Goal: Information Seeking & Learning: Learn about a topic

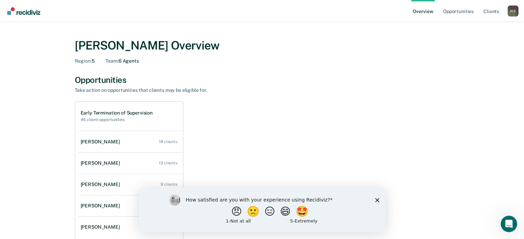
click at [377, 200] on polygon "Close survey" at bounding box center [377, 200] width 4 height 4
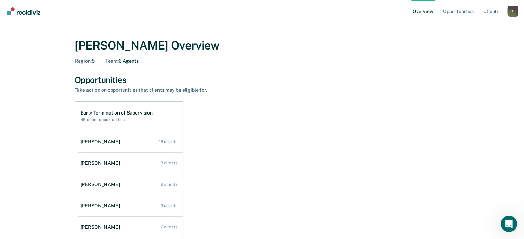
scroll to position [34, 0]
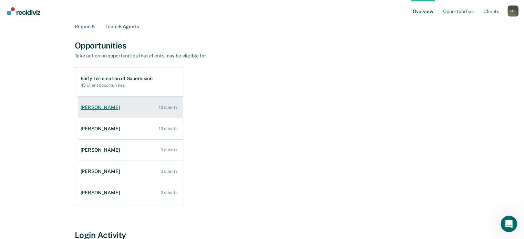
click at [95, 108] on div "[PERSON_NAME]" at bounding box center [102, 108] width 42 height 6
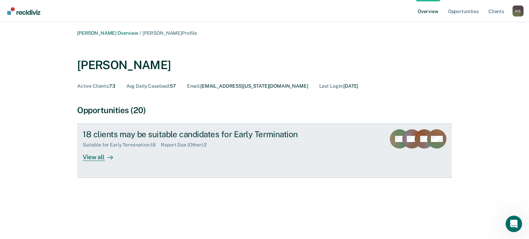
click at [105, 157] on div at bounding box center [109, 158] width 8 height 8
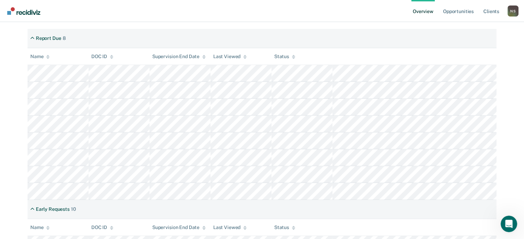
scroll to position [79, 0]
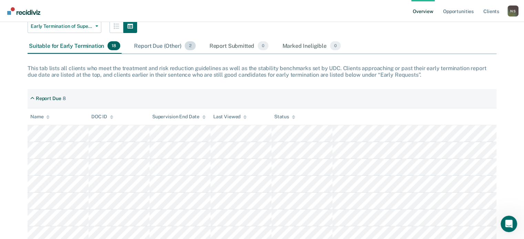
click at [158, 40] on div "Report Due (Other) 2" at bounding box center [165, 46] width 64 height 15
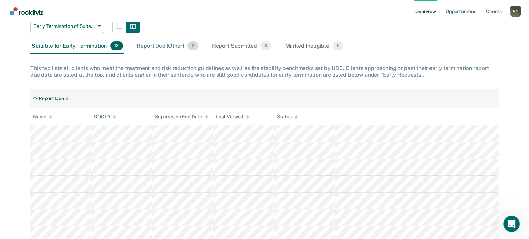
scroll to position [0, 0]
